Goal: Navigation & Orientation: Find specific page/section

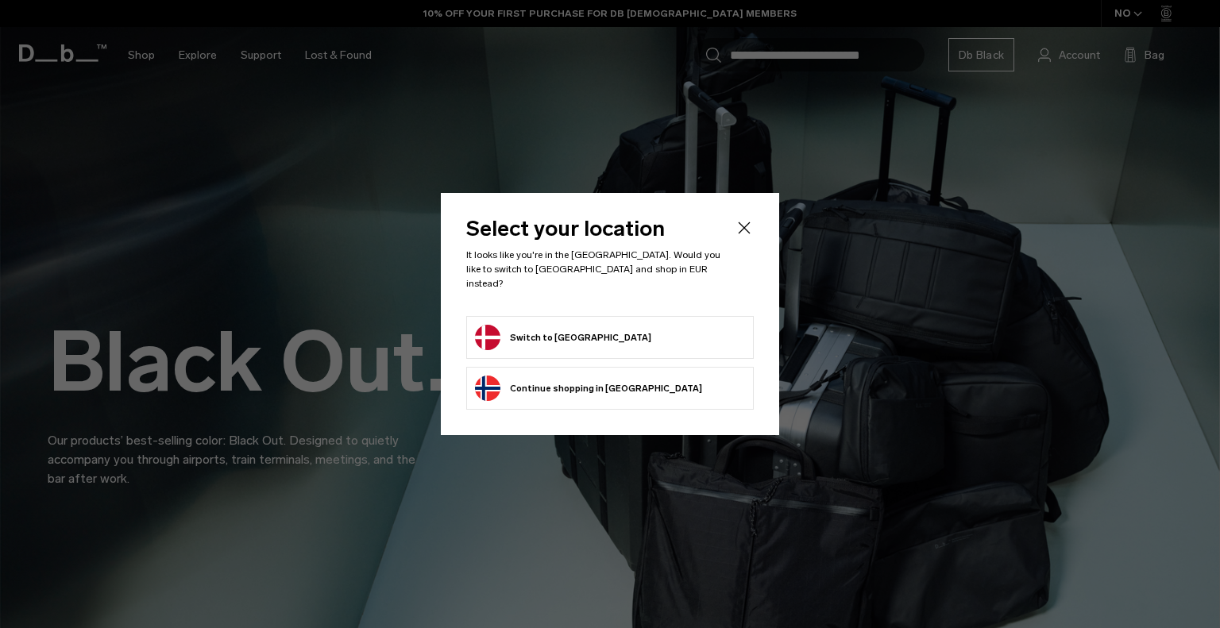
click at [538, 325] on button "Switch to Denmark" at bounding box center [563, 337] width 176 height 25
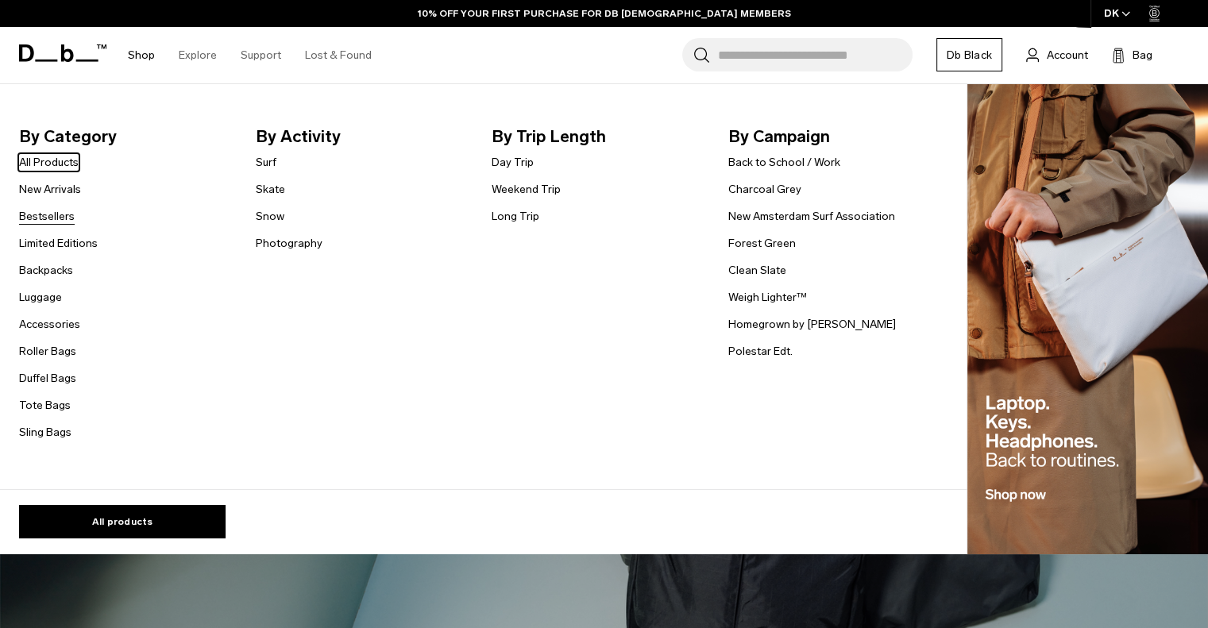
click at [54, 215] on link "Bestsellers" at bounding box center [47, 216] width 56 height 17
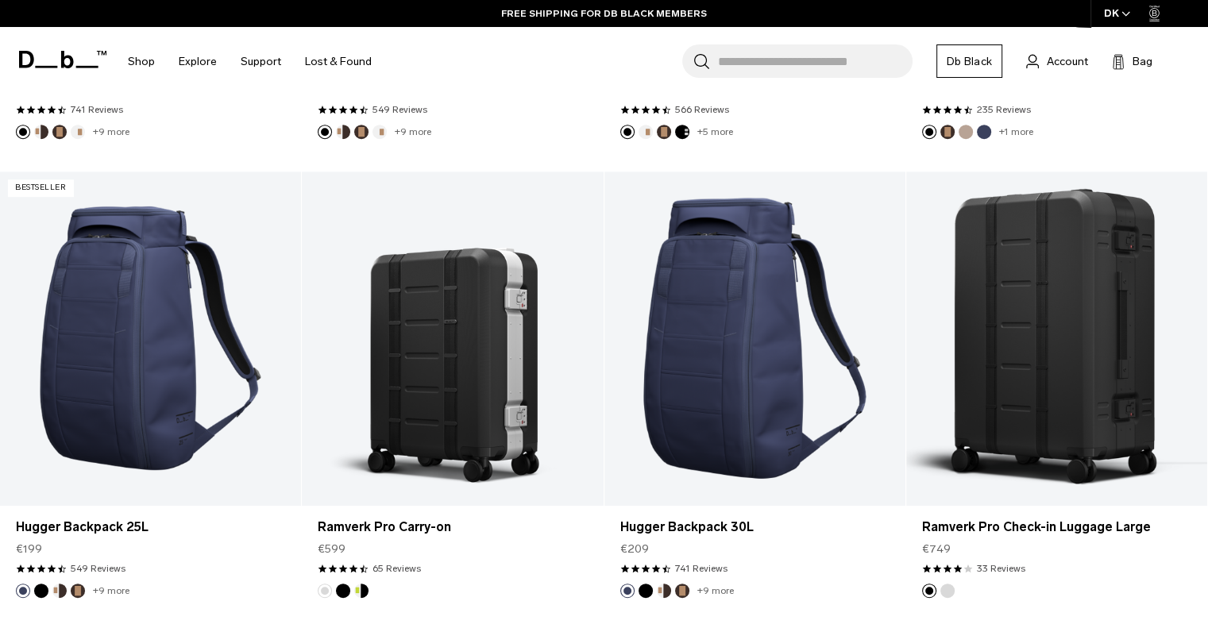
scroll to position [875, 0]
